Goal: Information Seeking & Learning: Learn about a topic

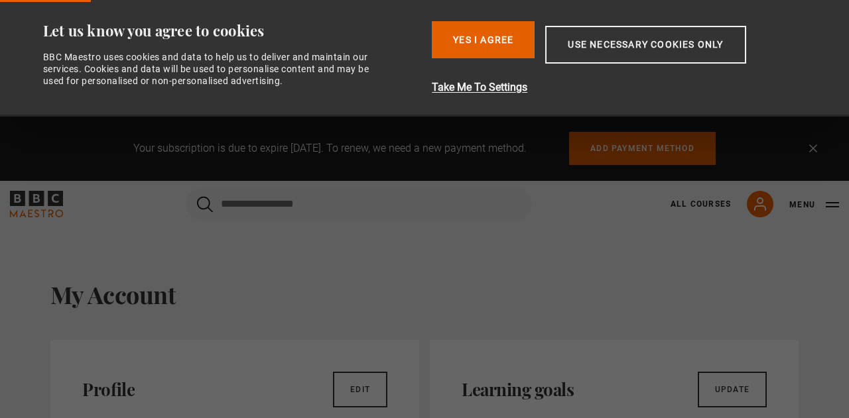
click at [482, 43] on button "Yes I Agree" at bounding box center [483, 39] width 103 height 37
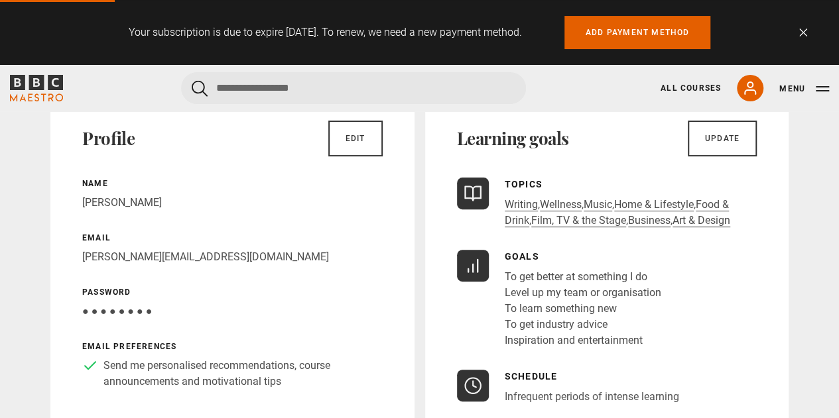
scroll to position [136, 0]
click at [695, 217] on link "Art & Design" at bounding box center [702, 220] width 58 height 13
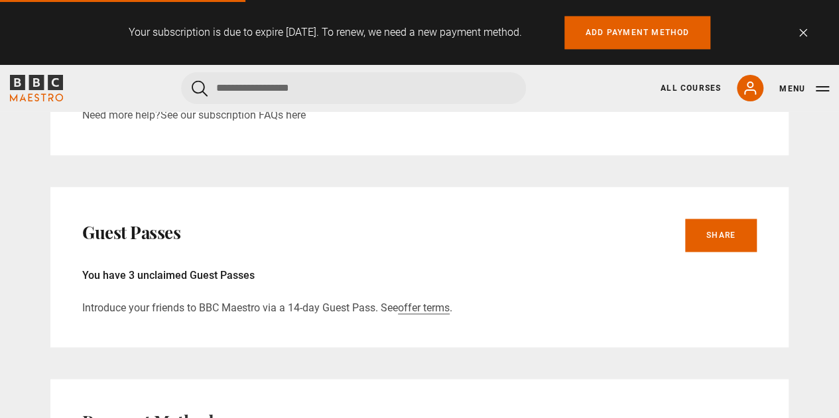
scroll to position [952, 0]
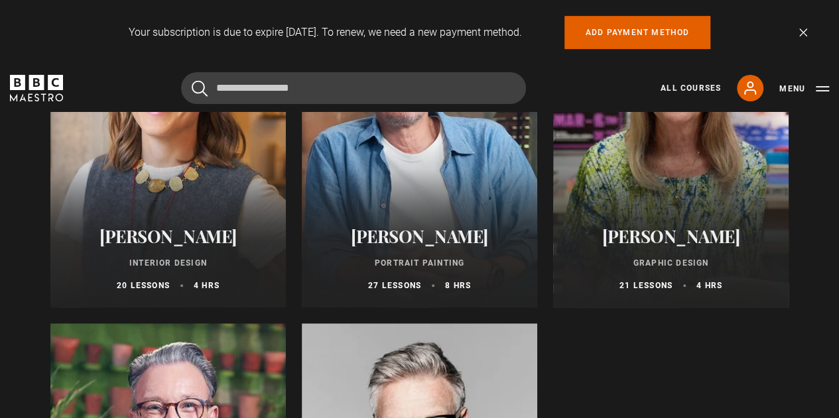
scroll to position [285, 0]
click at [418, 174] on div at bounding box center [419, 149] width 235 height 318
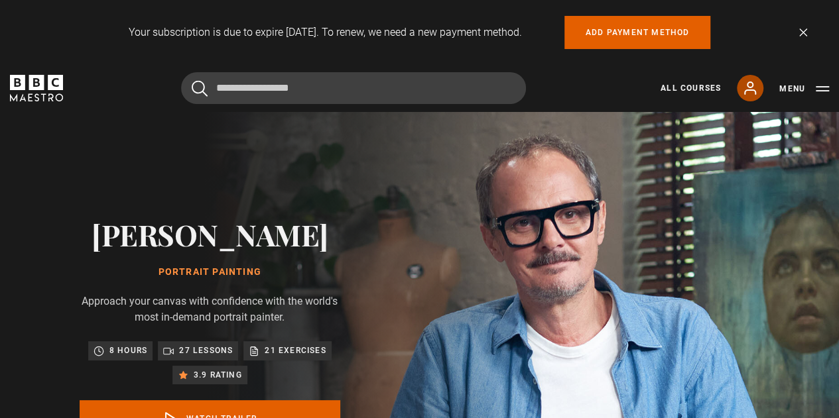
click at [743, 85] on icon at bounding box center [750, 88] width 16 height 16
click at [751, 88] on icon at bounding box center [750, 88] width 16 height 16
click at [812, 86] on button "Menu" at bounding box center [804, 88] width 50 height 13
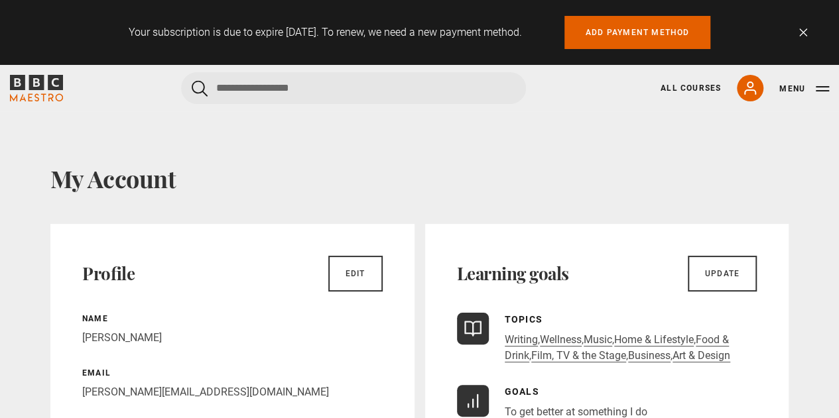
click at [549, 176] on h1 "My Account" at bounding box center [419, 178] width 738 height 28
